Goal: Task Accomplishment & Management: Use online tool/utility

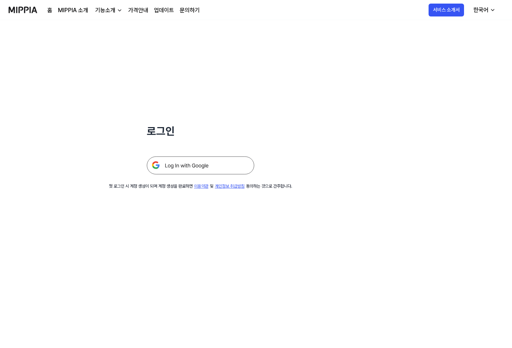
click at [357, 180] on div "로그인 첫 로그인 시 계정 생성이 되며 계정 생성을 완료하면 이용약관 및 개인정보 취급방침 동의하는 것으로 간주합니다." at bounding box center [200, 104] width 401 height 169
click at [213, 167] on img at bounding box center [200, 166] width 107 height 18
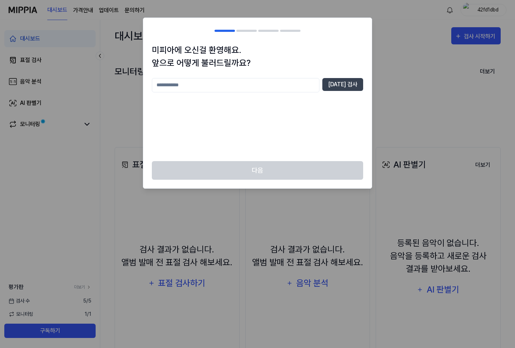
click at [295, 85] on input "text" at bounding box center [236, 85] width 168 height 14
type input "******"
click at [339, 84] on button "중복 검사" at bounding box center [342, 84] width 41 height 13
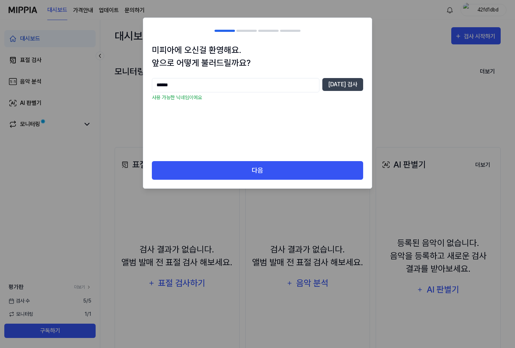
click at [326, 119] on div "****** 중복 검사 사용 가능한 닉네임이에요" at bounding box center [257, 115] width 211 height 74
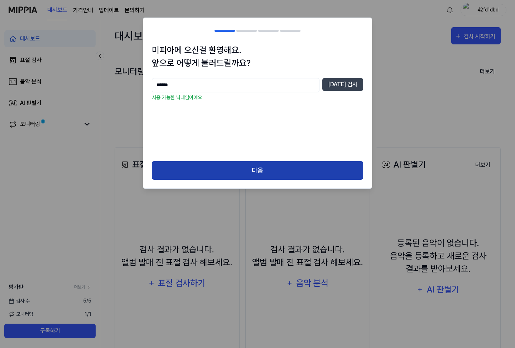
click at [303, 161] on button "다음" at bounding box center [257, 170] width 211 height 19
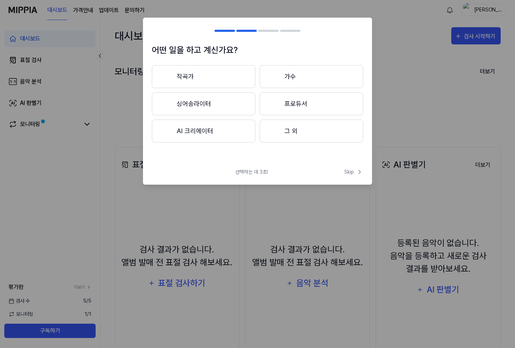
click at [227, 77] on button "작곡가" at bounding box center [204, 76] width 104 height 23
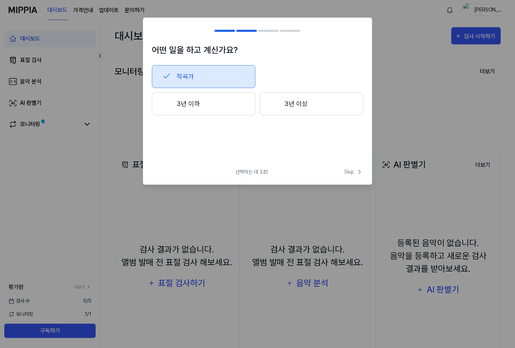
click at [242, 97] on button "3년 이하" at bounding box center [204, 103] width 104 height 23
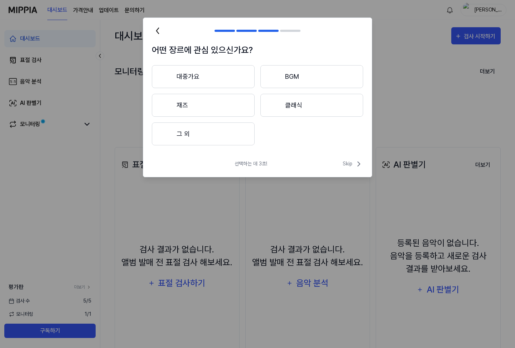
click at [215, 132] on button "그 외" at bounding box center [203, 133] width 103 height 23
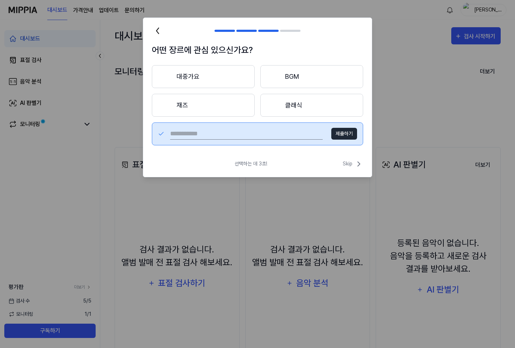
click at [330, 80] on button "BGM" at bounding box center [311, 76] width 103 height 23
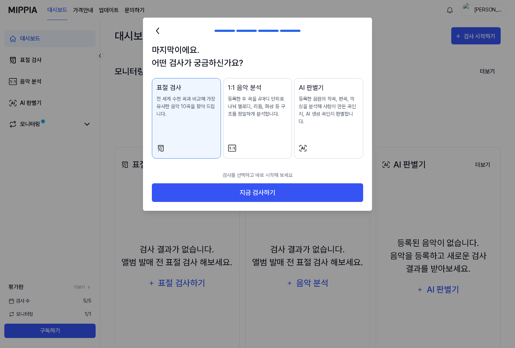
click at [203, 118] on div "표절 검사 전 세계 수천 곡과 비교해 가장 유사한 음악 10곡을 찾아 드립니다." at bounding box center [187, 107] width 60 height 49
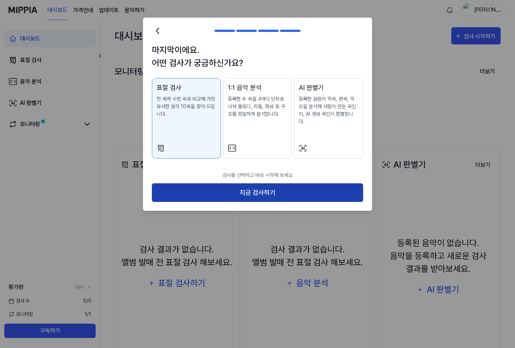
click at [238, 183] on button "지금 검사하기" at bounding box center [257, 192] width 211 height 19
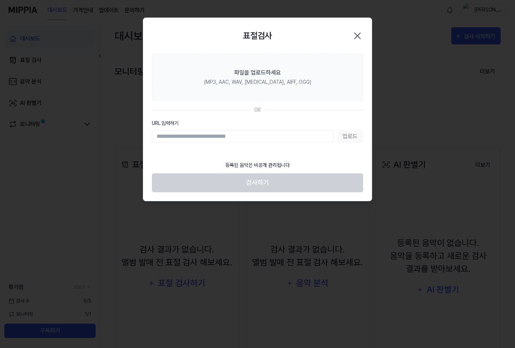
click at [245, 138] on input "URL 입력하기" at bounding box center [243, 136] width 182 height 13
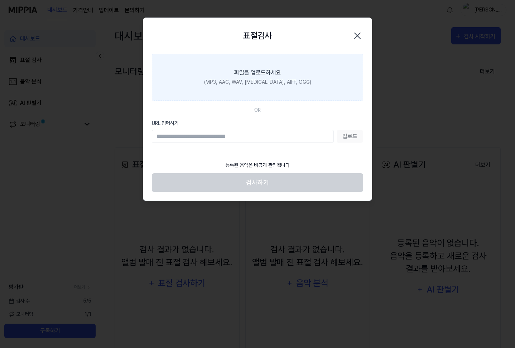
click at [202, 93] on label "파일을 업로드하세요 (MP3, AAC, WAV, [MEDICAL_DATA], AIFF, OGG)" at bounding box center [257, 77] width 211 height 47
click at [0, 0] on input "파일을 업로드하세요 (MP3, AAC, WAV, [MEDICAL_DATA], AIFF, OGG)" at bounding box center [0, 0] width 0 height 0
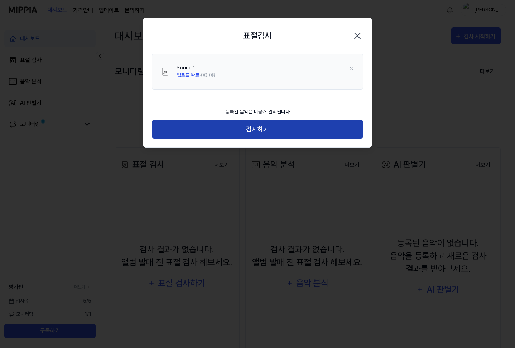
click at [253, 133] on button "검사하기" at bounding box center [257, 129] width 211 height 19
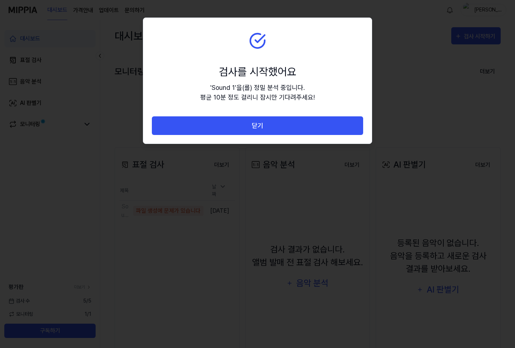
click at [317, 77] on section "검사를 시작했어요 ' Sound 1 ' 을(를) 정밀 분석 중입니다. 평균 10분 정도 걸리니 잠시만 기다려주세요!" at bounding box center [257, 67] width 229 height 98
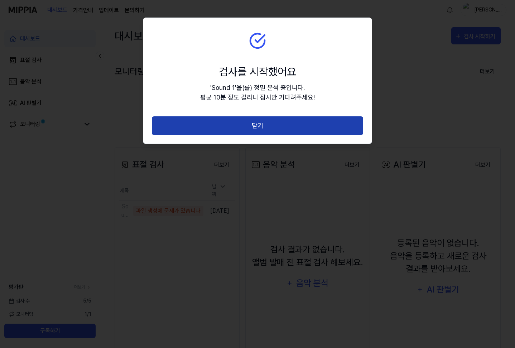
click at [312, 135] on button "닫기" at bounding box center [257, 125] width 211 height 19
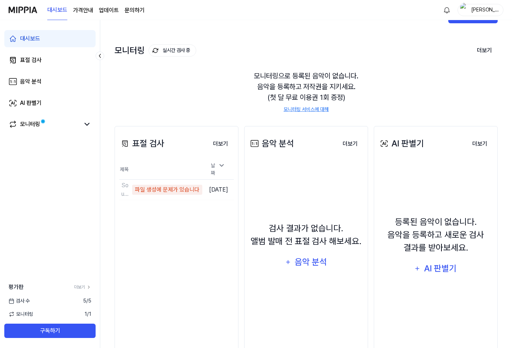
scroll to position [8, 0]
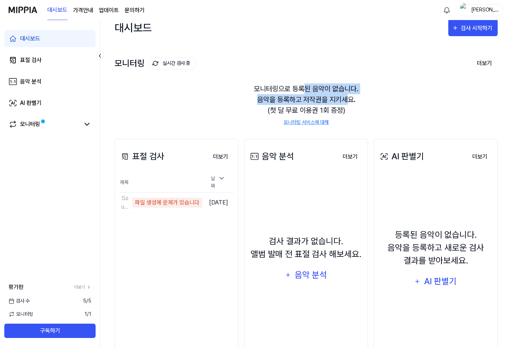
drag, startPoint x: 305, startPoint y: 91, endPoint x: 346, endPoint y: 98, distance: 41.1
click at [346, 98] on div "모니터링으로 등록된 음악이 없습니다. 음악을 등록하고 저작권을 지키세요. (첫 달 무료 이용권 1회 증정) 모니터링 서비스에 대해" at bounding box center [306, 105] width 383 height 60
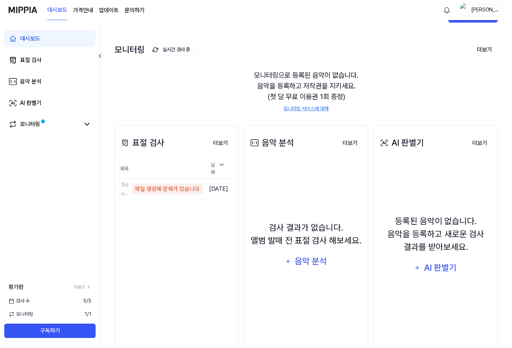
scroll to position [0, 0]
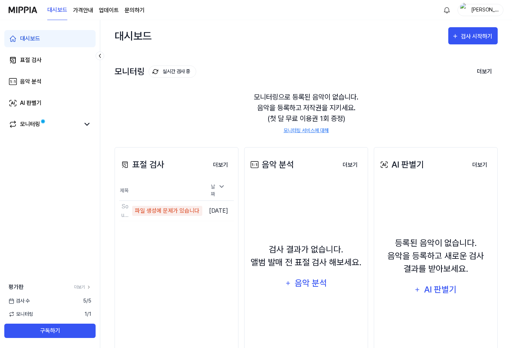
click at [166, 90] on div "모니터링으로 등록된 음악이 없습니다. 음악을 등록하고 저작권을 지키세요. (첫 달 무료 이용권 1회 증정) 모니터링 서비스에 대해" at bounding box center [306, 113] width 383 height 60
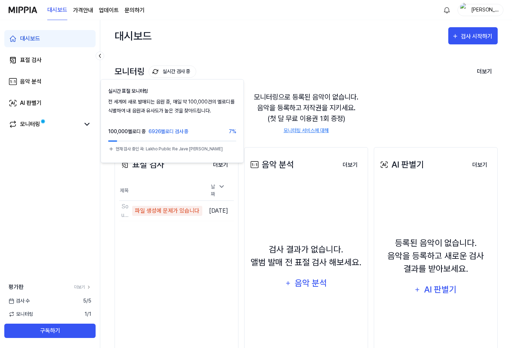
click at [174, 71] on button "실시간 검사 중" at bounding box center [173, 72] width 48 height 12
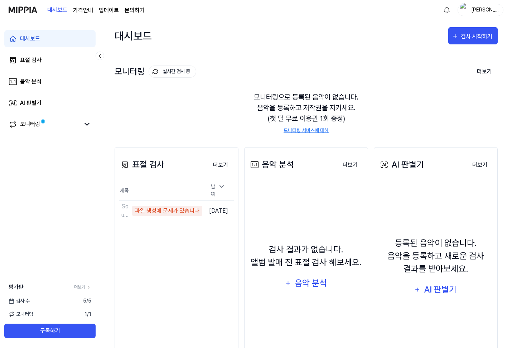
click at [176, 71] on button "실시간 검사 중" at bounding box center [173, 72] width 48 height 12
click at [82, 286] on link "더보기" at bounding box center [82, 287] width 17 height 6
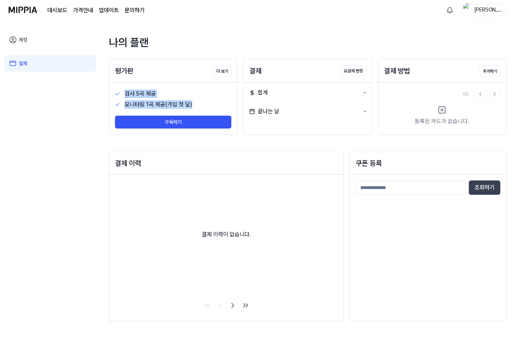
drag, startPoint x: 125, startPoint y: 93, endPoint x: 199, endPoint y: 102, distance: 74.7
click at [199, 102] on div "검사 5곡 제공 모니터링 1곡 제공(가입 첫 달) 구독하기" at bounding box center [173, 109] width 128 height 52
click at [199, 102] on div "모니터링 1곡 제공(가입 첫 달)" at bounding box center [178, 104] width 107 height 9
drag, startPoint x: 191, startPoint y: 106, endPoint x: 180, endPoint y: 90, distance: 19.2
click at [180, 90] on div "검사 5곡 제공 모니터링 1곡 제공(가입 첫 달) 구독하기" at bounding box center [173, 109] width 128 height 52
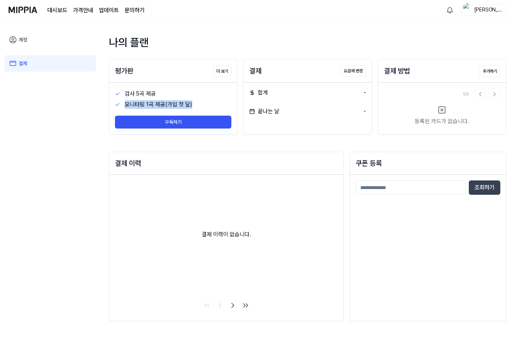
click at [180, 89] on div "검사 5곡 제공" at bounding box center [173, 93] width 116 height 11
drag, startPoint x: 140, startPoint y: 93, endPoint x: 159, endPoint y: 101, distance: 20.9
click at [159, 101] on div "검사 5곡 제공 모니터링 1곡 제공(가입 첫 달) 구독하기" at bounding box center [173, 109] width 128 height 52
click at [159, 101] on div "모니터링 1곡 제공(가입 첫 달)" at bounding box center [178, 104] width 107 height 9
click at [224, 68] on button "더 보기" at bounding box center [222, 71] width 18 height 11
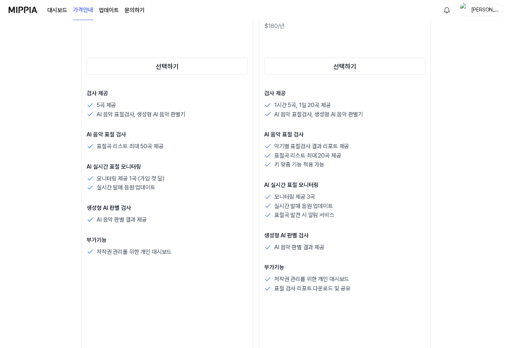
scroll to position [72, 0]
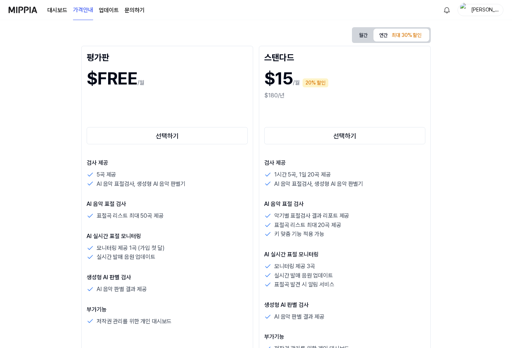
click at [141, 81] on p "/월" at bounding box center [141, 82] width 7 height 9
click at [189, 90] on div "$FREE /월" at bounding box center [167, 79] width 161 height 26
drag, startPoint x: 95, startPoint y: 76, endPoint x: 164, endPoint y: 80, distance: 69.6
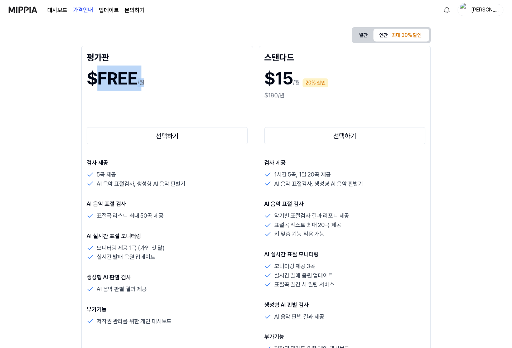
click at [164, 80] on div "$FREE /월" at bounding box center [167, 79] width 161 height 26
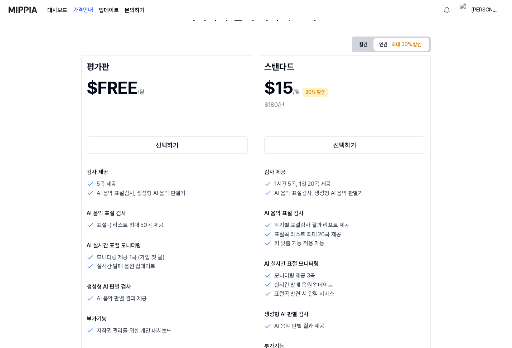
scroll to position [0, 0]
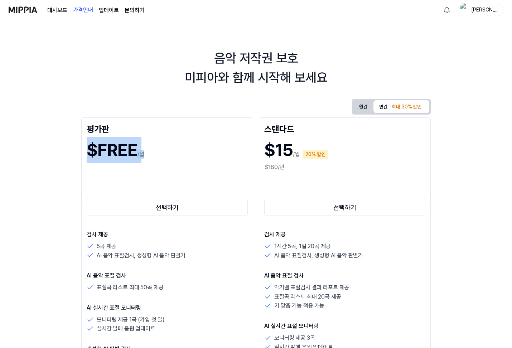
drag, startPoint x: 91, startPoint y: 150, endPoint x: 165, endPoint y: 150, distance: 74.1
click at [165, 150] on div "$FREE /월" at bounding box center [167, 150] width 161 height 26
click at [164, 150] on div "$FREE /월" at bounding box center [167, 150] width 161 height 26
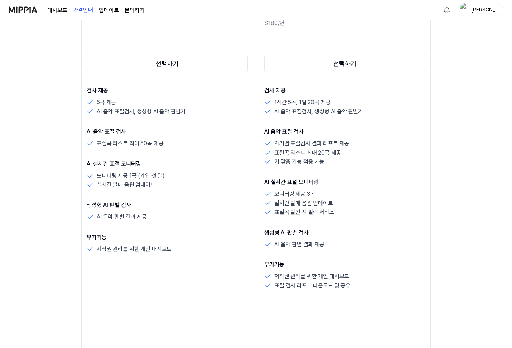
scroll to position [179, 0]
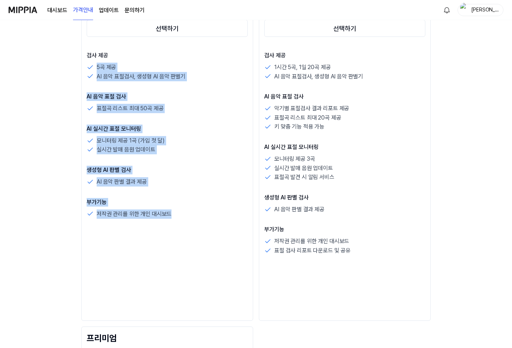
drag, startPoint x: 183, startPoint y: 87, endPoint x: 189, endPoint y: 224, distance: 136.9
click at [189, 224] on div "평가판 $FREE /월 선택하기 검사 제공 5곡 제공 AI 음악 표절검사, 생성형 AI 음악 판별기 AI 음악 표절 검사 표절곡 리스트 최대 …" at bounding box center [167, 129] width 172 height 383
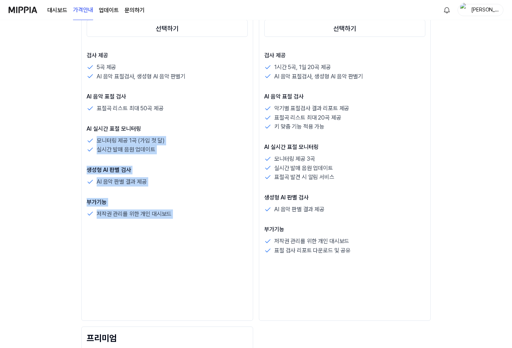
drag, startPoint x: 189, startPoint y: 223, endPoint x: 182, endPoint y: 112, distance: 111.6
click at [182, 112] on div "평가판 $FREE /월 선택하기 검사 제공 5곡 제공 AI 음악 표절검사, 생성형 AI 음악 판별기 AI 음악 표절 검사 표절곡 리스트 최대 …" at bounding box center [167, 129] width 172 height 383
click at [182, 112] on div "표절곡 리스트 최대 50곡 제공" at bounding box center [167, 108] width 161 height 9
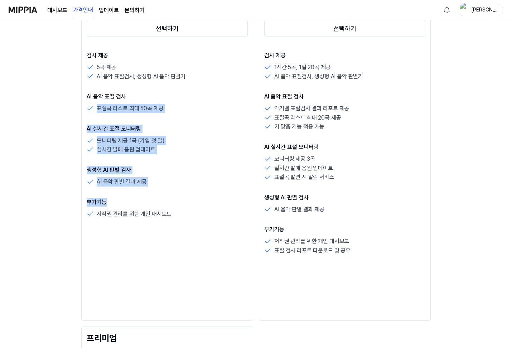
drag, startPoint x: 199, startPoint y: 90, endPoint x: 209, endPoint y: 204, distance: 115.0
click at [209, 204] on div "검사 제공 5곡 제공 AI 음악 표절검사, 생성형 AI 음악 판별기 AI 음악 표절 검사 표절곡 리스트 최대 50곡 제공 AI 실시간 표절 모…" at bounding box center [167, 134] width 161 height 167
click at [208, 202] on p "부가기능" at bounding box center [167, 202] width 161 height 9
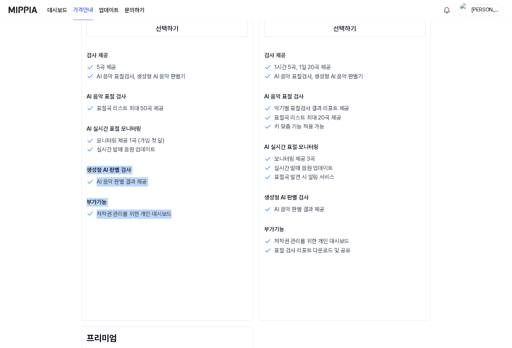
drag, startPoint x: 188, startPoint y: 202, endPoint x: 184, endPoint y: 144, distance: 58.2
click at [183, 145] on div "검사 제공 5곡 제공 AI 음악 표절검사, 생성형 AI 음악 판별기 AI 음악 표절 검사 표절곡 리스트 최대 50곡 제공 AI 실시간 표절 모…" at bounding box center [167, 134] width 161 height 167
drag, startPoint x: 190, startPoint y: 125, endPoint x: 201, endPoint y: 231, distance: 106.2
click at [201, 231] on div "평가판 $FREE /월 선택하기 검사 제공 5곡 제공 AI 음악 표절검사, 생성형 AI 음악 판별기 AI 음악 표절 검사 표절곡 리스트 최대 …" at bounding box center [167, 129] width 172 height 383
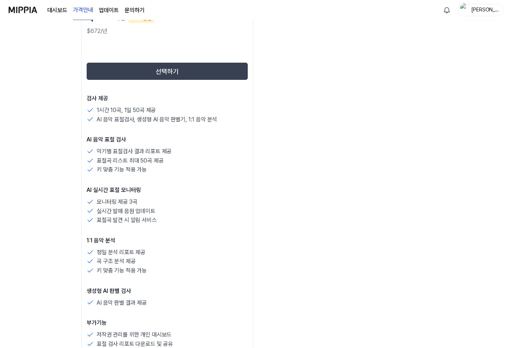
scroll to position [537, 0]
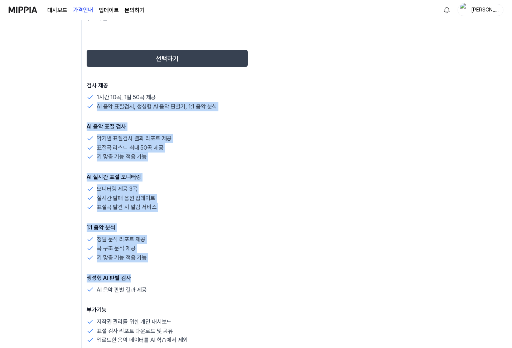
drag, startPoint x: 167, startPoint y: 101, endPoint x: 178, endPoint y: 275, distance: 174.8
click at [178, 275] on div "검사 제공 1시간 10곡, 1일 50곡 제공 AI 음악 표절검사, 생성형 AI 음악 판별기, 1:1 음악 분석 AI 음악 표절 검사 악기별 표…" at bounding box center [167, 213] width 161 height 264
click at [178, 275] on p "생성형 AI 판별 검사" at bounding box center [167, 278] width 161 height 9
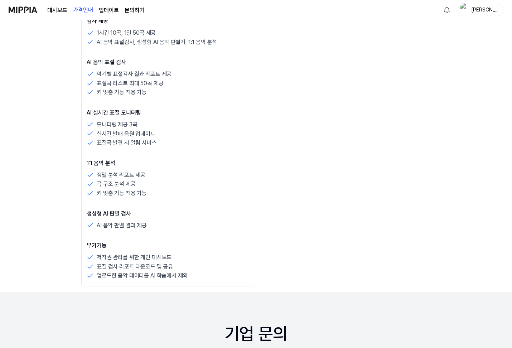
scroll to position [645, 0]
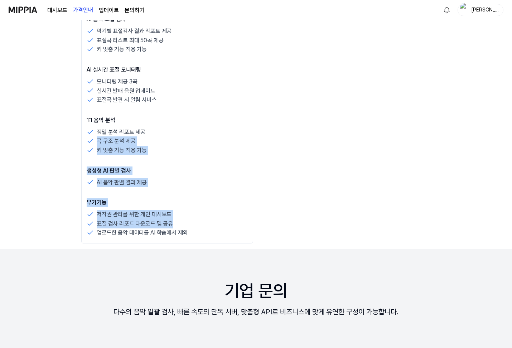
drag, startPoint x: 174, startPoint y: 217, endPoint x: 190, endPoint y: 105, distance: 113.6
click at [186, 116] on div "검사 제공 1시간 10곡, 1일 50곡 제공 AI 음악 표절검사, 생성형 AI 음악 판별기, 1:1 음악 분석 AI 음악 표절 검사 악기별 표…" at bounding box center [167, 106] width 161 height 264
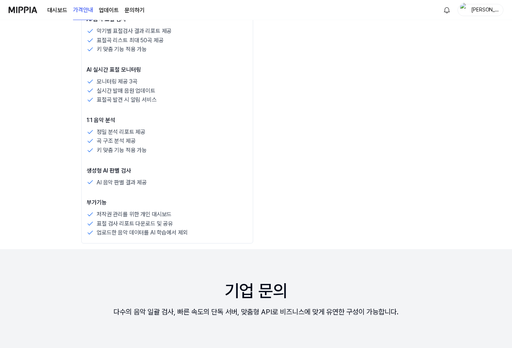
click at [190, 105] on div "검사 제공 1시간 10곡, 1일 50곡 제공 AI 음악 표절검사, 생성형 AI 음악 판별기, 1:1 음악 분석 AI 음악 표절 검사 악기별 표…" at bounding box center [167, 106] width 161 height 264
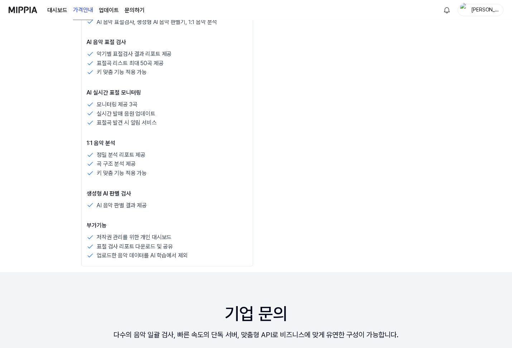
scroll to position [609, 0]
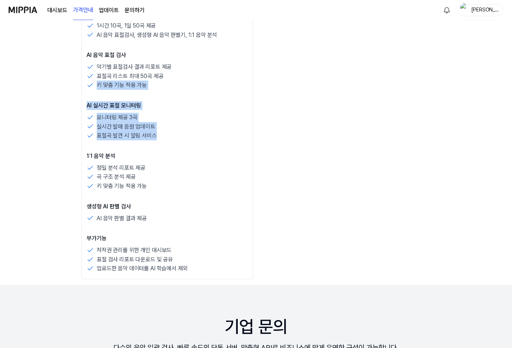
drag, startPoint x: 175, startPoint y: 77, endPoint x: 188, endPoint y: 146, distance: 70.3
click at [188, 146] on div "검사 제공 1시간 10곡, 1일 50곡 제공 AI 음악 표절검사, 생성형 AI 음악 판별기, 1:1 음악 분석 AI 음악 표절 검사 악기별 표…" at bounding box center [167, 142] width 161 height 264
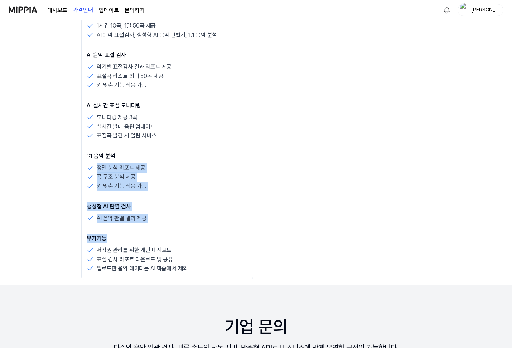
drag, startPoint x: 188, startPoint y: 159, endPoint x: 188, endPoint y: 247, distance: 88.8
click at [191, 248] on div "검사 제공 1시간 10곡, 1일 50곡 제공 AI 음악 표절검사, 생성형 AI 음악 판별기, 1:1 음악 분석 AI 음악 표절 검사 악기별 표…" at bounding box center [167, 142] width 161 height 264
click at [188, 247] on div "저작권 관리를 위한 개인 대시보드" at bounding box center [167, 250] width 161 height 9
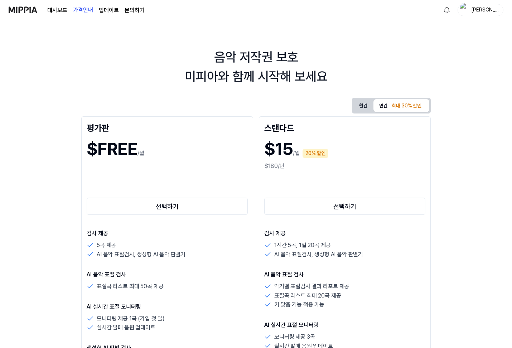
scroll to position [0, 0]
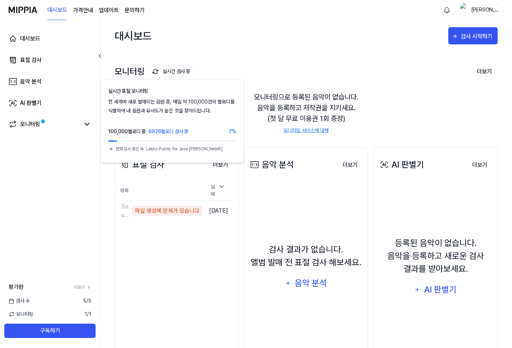
click at [175, 71] on button "실시간 검사 중" at bounding box center [173, 72] width 48 height 12
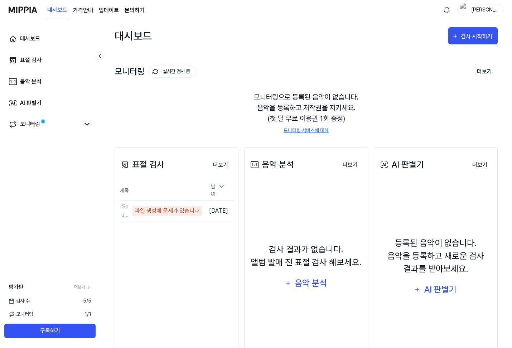
click at [175, 71] on button "실시간 검사 중" at bounding box center [173, 72] width 48 height 12
click at [489, 73] on button "더보기" at bounding box center [484, 71] width 27 height 15
drag, startPoint x: 179, startPoint y: 77, endPoint x: 177, endPoint y: 104, distance: 26.9
click at [177, 104] on div "모니터링 실시간 검사 중 더보기 모니터링 모니터링으로 등록된 음악이 없습니다. 음악을 등록하고 저작권을 지키세요. (첫 달 무료 이용권 1회 …" at bounding box center [306, 92] width 383 height 81
click at [186, 75] on button "실시간 검사 중" at bounding box center [173, 72] width 48 height 12
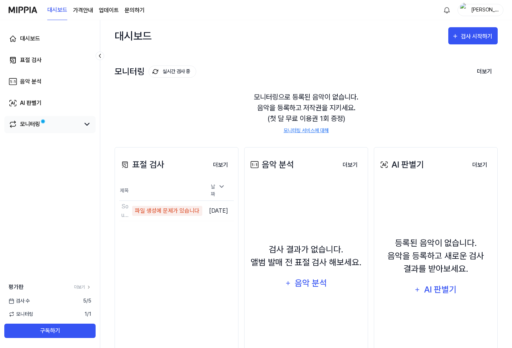
click at [49, 117] on div "모니터링" at bounding box center [49, 124] width 91 height 17
click at [50, 121] on link "모니터링" at bounding box center [44, 124] width 71 height 9
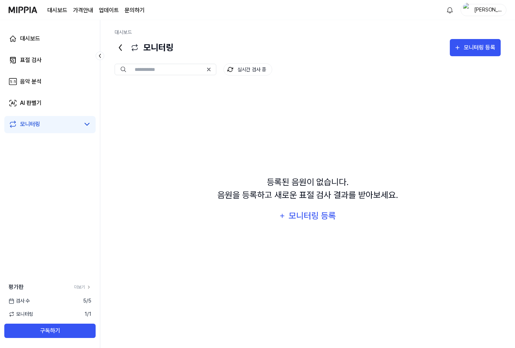
click at [72, 129] on link "모니터링" at bounding box center [44, 124] width 71 height 9
click at [79, 124] on link "모니터링" at bounding box center [44, 124] width 71 height 9
click at [77, 56] on link "표절 검사" at bounding box center [49, 60] width 91 height 17
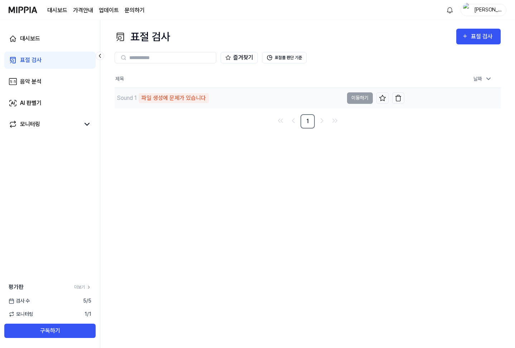
click at [198, 96] on div "파일 생성에 문제가 있습니다" at bounding box center [174, 98] width 70 height 10
click at [240, 134] on div "표절 검사 표절 검사 표절 검사 음악 분석 AI 판별기 즐겨찾기 표절률 판단 기준 제목 날짜 Sound 1 파일 생성에 문제가 있습니다 이동하…" at bounding box center [307, 184] width 415 height 328
click at [359, 98] on td "Sound 1 파일 생성에 문제가 있습니다 이동하기" at bounding box center [260, 98] width 290 height 20
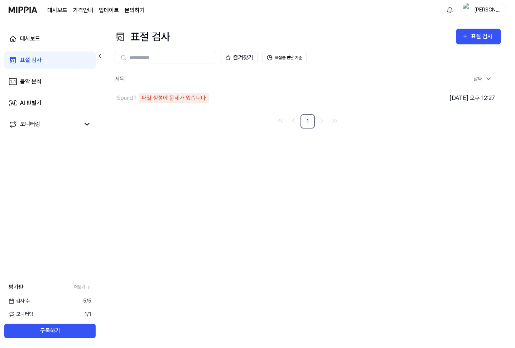
click at [463, 123] on nav "1" at bounding box center [308, 121] width 386 height 14
click at [68, 49] on div "대시보드 표절 검사 음악 분석 AI 판별기 모니터링" at bounding box center [50, 81] width 100 height 123
click at [76, 37] on link "대시보드" at bounding box center [49, 38] width 91 height 17
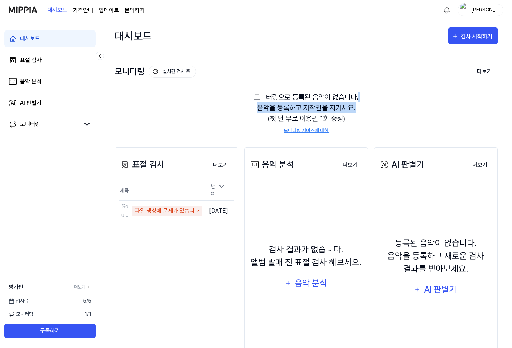
drag, startPoint x: 432, startPoint y: 86, endPoint x: 433, endPoint y: 108, distance: 21.9
click at [432, 106] on div "모니터링으로 등록된 음악이 없습니다. 음악을 등록하고 저작권을 지키세요. (첫 달 무료 이용권 1회 증정) 모니터링 서비스에 대해" at bounding box center [306, 113] width 383 height 60
click at [433, 108] on div "모니터링으로 등록된 음악이 없습니다. 음악을 등록하고 저작권을 지키세요. (첫 달 무료 이용권 1회 증정) 모니터링 서비스에 대해" at bounding box center [306, 113] width 383 height 60
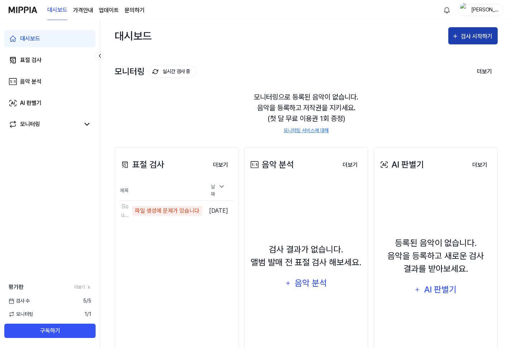
click at [481, 37] on div "검사 시작하기" at bounding box center [477, 36] width 33 height 9
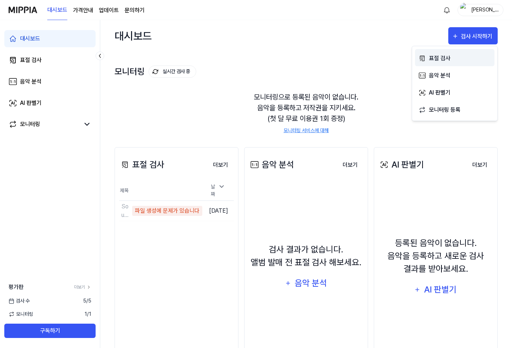
click at [458, 57] on div "표절 검사" at bounding box center [460, 58] width 62 height 9
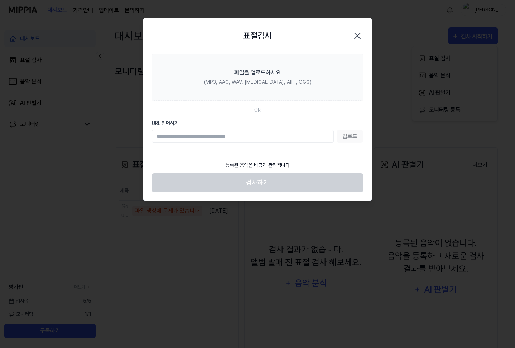
click at [254, 125] on label "URL 입력하기" at bounding box center [257, 124] width 211 height 8
click at [254, 130] on input "URL 입력하기" at bounding box center [243, 136] width 182 height 13
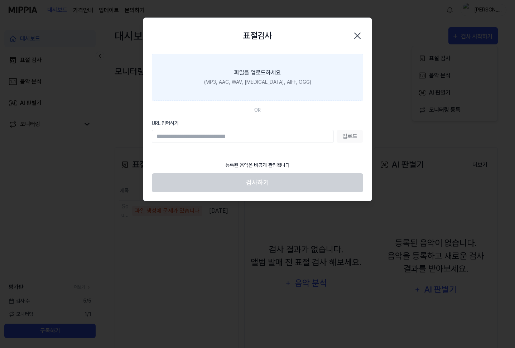
click at [281, 82] on div "(MP3, AAC, WAV, [MEDICAL_DATA], AIFF, OGG)" at bounding box center [257, 82] width 107 height 8
click at [0, 0] on input "파일을 업로드하세요 (MP3, AAC, WAV, [MEDICAL_DATA], AIFF, OGG)" at bounding box center [0, 0] width 0 height 0
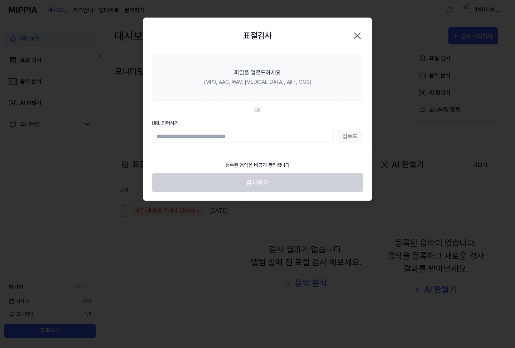
click at [358, 34] on icon "button" at bounding box center [357, 35] width 11 height 11
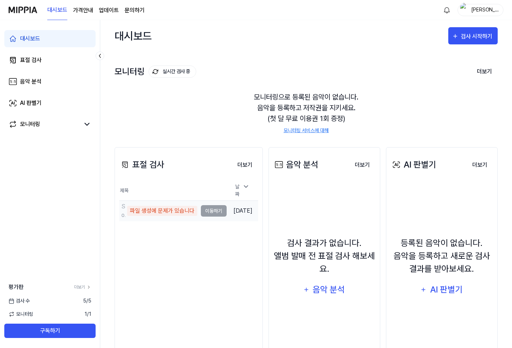
click at [208, 209] on td "Sound 1 파일 생성에 문제가 있습니다 이동하기" at bounding box center [172, 211] width 107 height 20
click at [215, 210] on td "Sound 1 파일 생성에 문제가 있습니다 이동하기" at bounding box center [172, 211] width 107 height 20
click at [216, 208] on td "Sound 1 파일 생성에 문제가 있습니다 이동하기" at bounding box center [172, 211] width 107 height 20
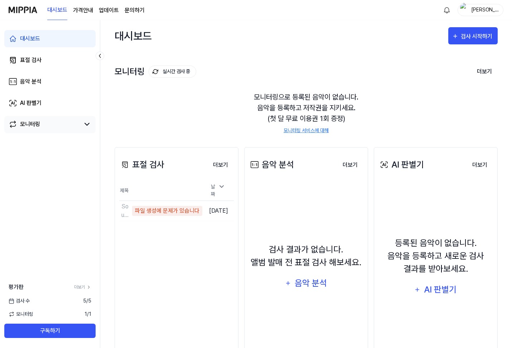
click at [50, 117] on div "모니터링" at bounding box center [49, 124] width 91 height 17
click at [54, 127] on link "모니터링" at bounding box center [44, 124] width 71 height 9
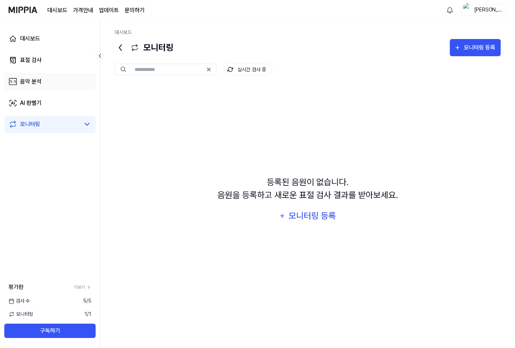
click at [42, 88] on link "음악 분석" at bounding box center [49, 81] width 91 height 17
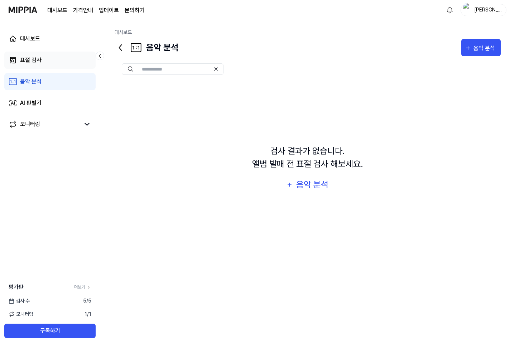
click at [49, 61] on link "표절 검사" at bounding box center [49, 60] width 91 height 17
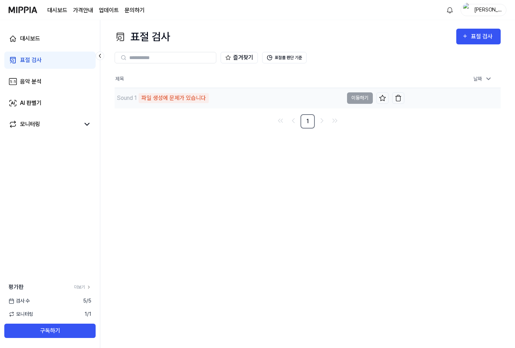
click at [390, 99] on td "Sound 1 파일 생성에 문제가 있습니다 이동하기" at bounding box center [260, 98] width 290 height 20
click at [407, 98] on td "2025.09.02 오후 12:27" at bounding box center [452, 98] width 97 height 20
click at [400, 99] on img "button" at bounding box center [398, 98] width 7 height 7
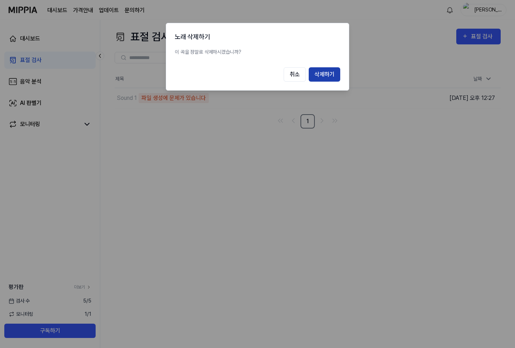
click at [322, 69] on button "삭제하기" at bounding box center [325, 74] width 32 height 14
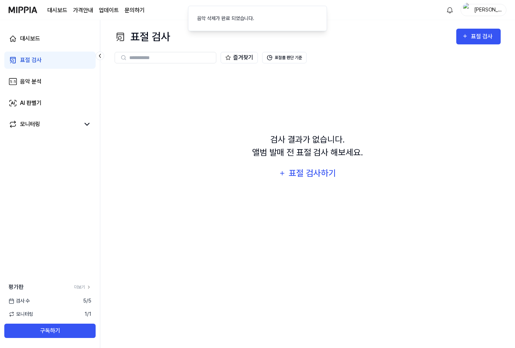
click at [313, 94] on div "검사 결과가 없습니다. 앨범 발매 전 표절 검사 해보세요. 표절 검사하기" at bounding box center [308, 158] width 386 height 174
click at [46, 46] on link "대시보드" at bounding box center [49, 38] width 91 height 17
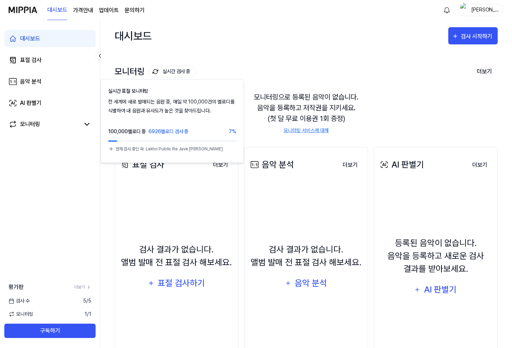
drag, startPoint x: 184, startPoint y: 71, endPoint x: 198, endPoint y: 52, distance: 23.6
click at [196, 52] on div "모니터링 실시간 검사 중 실시간 표절 모니터링 전 세계에 새로 발매되는 음원 중, 매일 약 100,000건의 멜로디를 식별하여 내 음원과 유사…" at bounding box center [306, 92] width 383 height 81
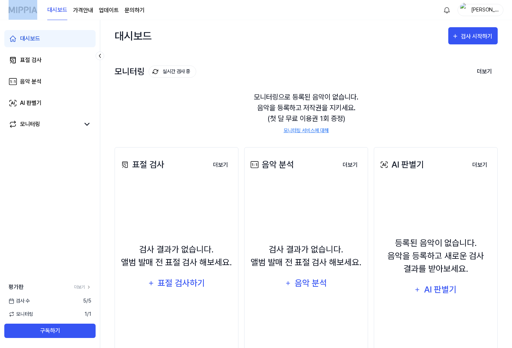
drag, startPoint x: 6, startPoint y: 11, endPoint x: 40, endPoint y: 10, distance: 33.7
click at [44, 10] on nav "대시보드 가격안내 업데이트 문의하기 Maggie" at bounding box center [256, 10] width 512 height 20
click at [19, 12] on img at bounding box center [23, 10] width 29 height 20
click at [464, 17] on div "대시보드 가격안내 업데이트 문의하기 Maggie" at bounding box center [256, 10] width 495 height 20
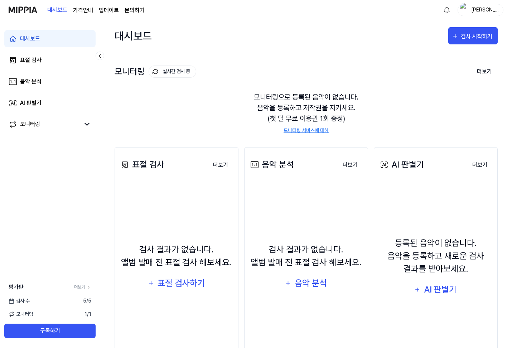
click at [466, 11] on img "button" at bounding box center [464, 10] width 9 height 14
click at [28, 13] on img at bounding box center [23, 10] width 29 height 20
click at [28, 10] on img at bounding box center [23, 10] width 29 height 20
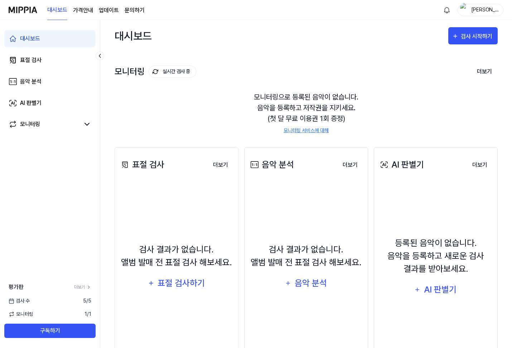
click at [28, 10] on img at bounding box center [23, 10] width 29 height 20
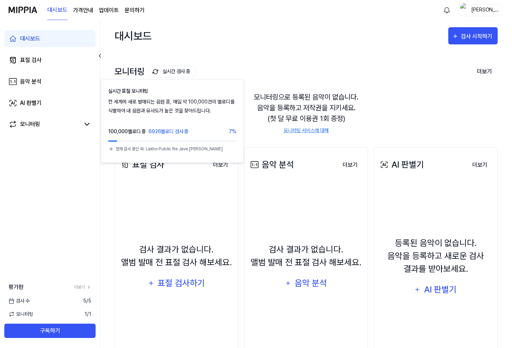
click at [266, 54] on div "모니터링 실시간 검사 중 실시간 표절 모니터링 전 세계에 새로 발매되는 음원 중, 매일 약 100,000건의 멜로디를 식별하여 내 음원과 유사…" at bounding box center [306, 92] width 383 height 81
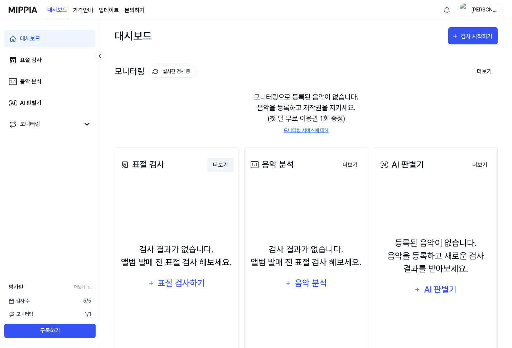
click at [218, 161] on button "더보기" at bounding box center [220, 165] width 27 height 14
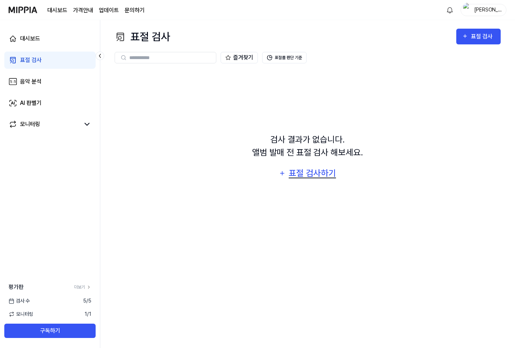
click at [312, 174] on div "표절 검사하기" at bounding box center [312, 174] width 49 height 14
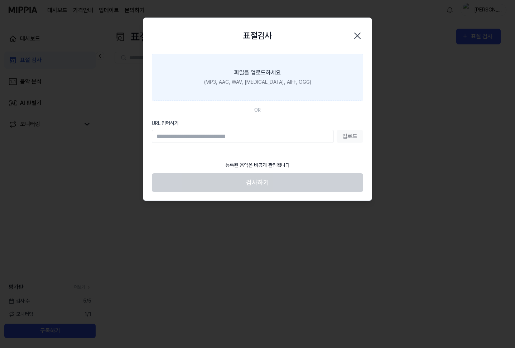
click at [268, 85] on div "(MP3, AAC, WAV, [MEDICAL_DATA], AIFF, OGG)" at bounding box center [257, 82] width 107 height 8
click at [0, 0] on input "파일을 업로드하세요 (MP3, AAC, WAV, [MEDICAL_DATA], AIFF, OGG)" at bounding box center [0, 0] width 0 height 0
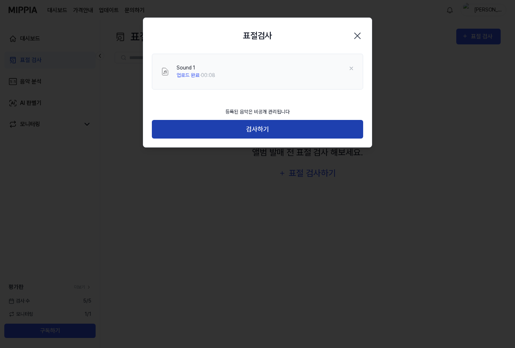
click at [289, 130] on button "검사하기" at bounding box center [257, 129] width 211 height 19
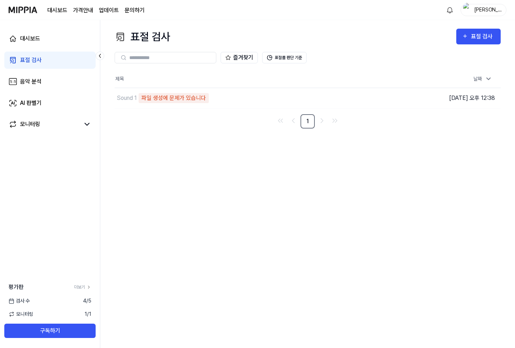
click at [367, 153] on div "표절 검사 표절 검사 표절 검사 음악 분석 AI 판별기 즐겨찾기 표절률 판단 기준 제목 날짜 Sound 1 파일 생성에 문제가 있습니다 이동하…" at bounding box center [307, 184] width 415 height 328
click at [400, 96] on img "button" at bounding box center [398, 98] width 7 height 7
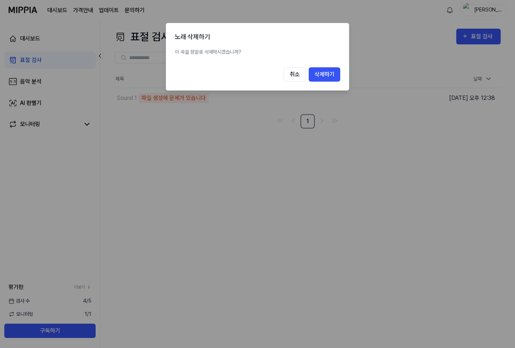
click at [267, 158] on div at bounding box center [257, 174] width 515 height 348
click at [247, 105] on div at bounding box center [257, 174] width 515 height 348
click at [317, 78] on button "삭제하기" at bounding box center [325, 74] width 32 height 14
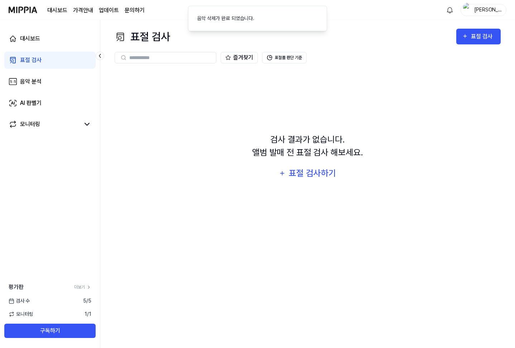
click at [332, 115] on div "검사 결과가 없습니다. 앨범 발매 전 표절 검사 해보세요. 표절 검사하기" at bounding box center [308, 158] width 386 height 174
click at [10, 13] on img at bounding box center [23, 10] width 29 height 20
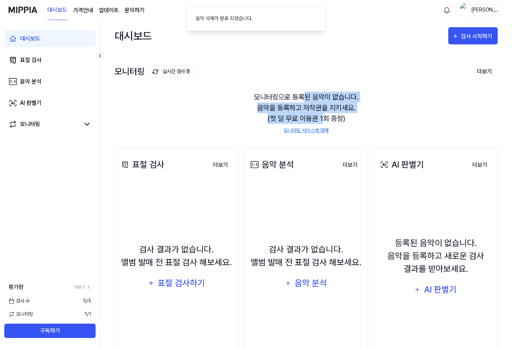
click at [324, 116] on div "모니터링으로 등록된 음악이 없습니다. 음악을 등록하고 저작권을 지키세요. (첫 달 무료 이용권 1회 증정) 모니터링 서비스에 대해" at bounding box center [306, 113] width 383 height 60
drag, startPoint x: 324, startPoint y: 117, endPoint x: 320, endPoint y: 85, distance: 32.5
click at [319, 86] on div "모니터링으로 등록된 음악이 없습니다. 음악을 등록하고 저작권을 지키세요. (첫 달 무료 이용권 1회 증정) 모니터링 서비스에 대해" at bounding box center [306, 113] width 383 height 60
click at [321, 85] on div "모니터링으로 등록된 음악이 없습니다. 음악을 등록하고 저작권을 지키세요. (첫 달 무료 이용권 1회 증정) 모니터링 서비스에 대해" at bounding box center [306, 113] width 383 height 60
